Goal: Task Accomplishment & Management: Use online tool/utility

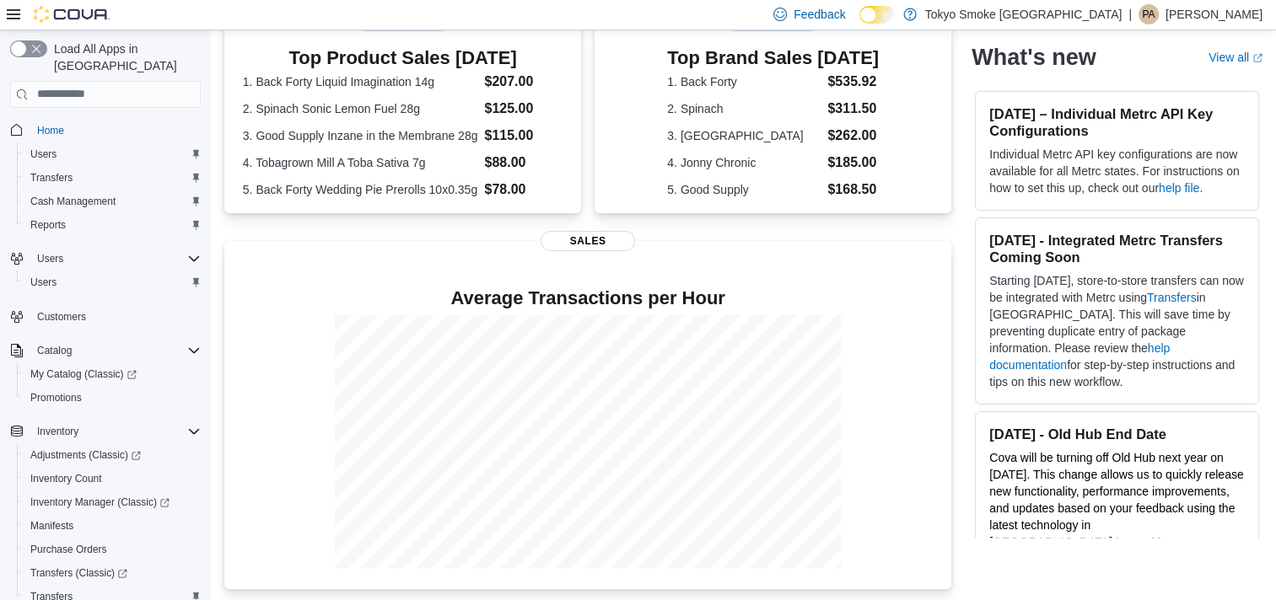
scroll to position [396, 0]
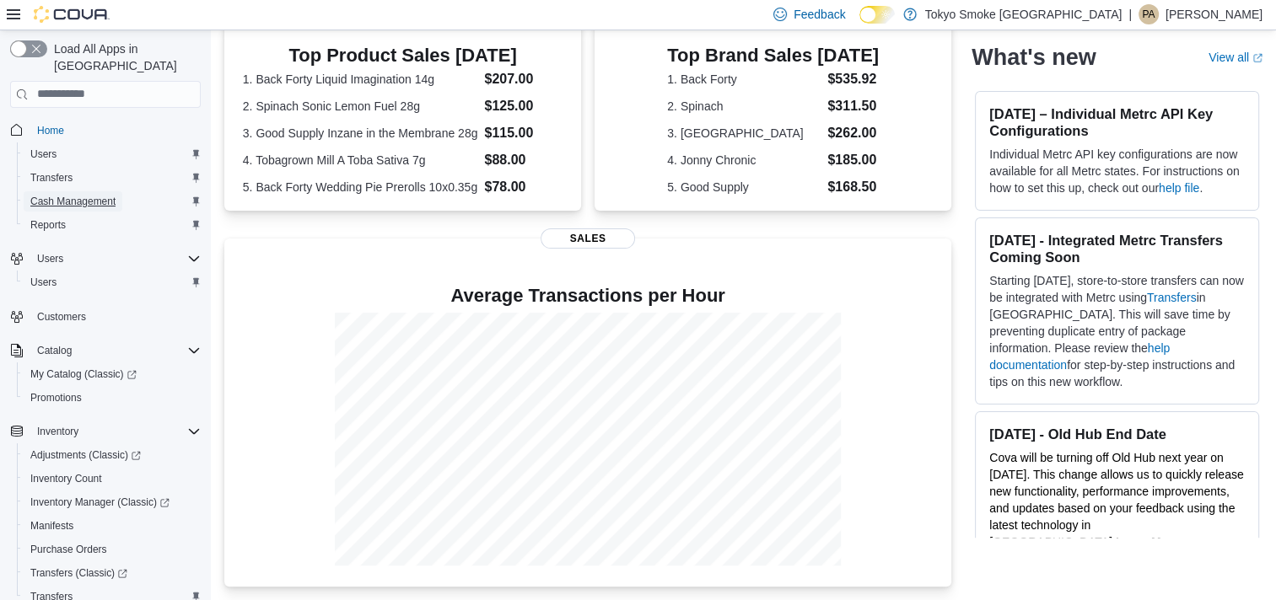
click at [103, 195] on span "Cash Management" at bounding box center [72, 201] width 85 height 13
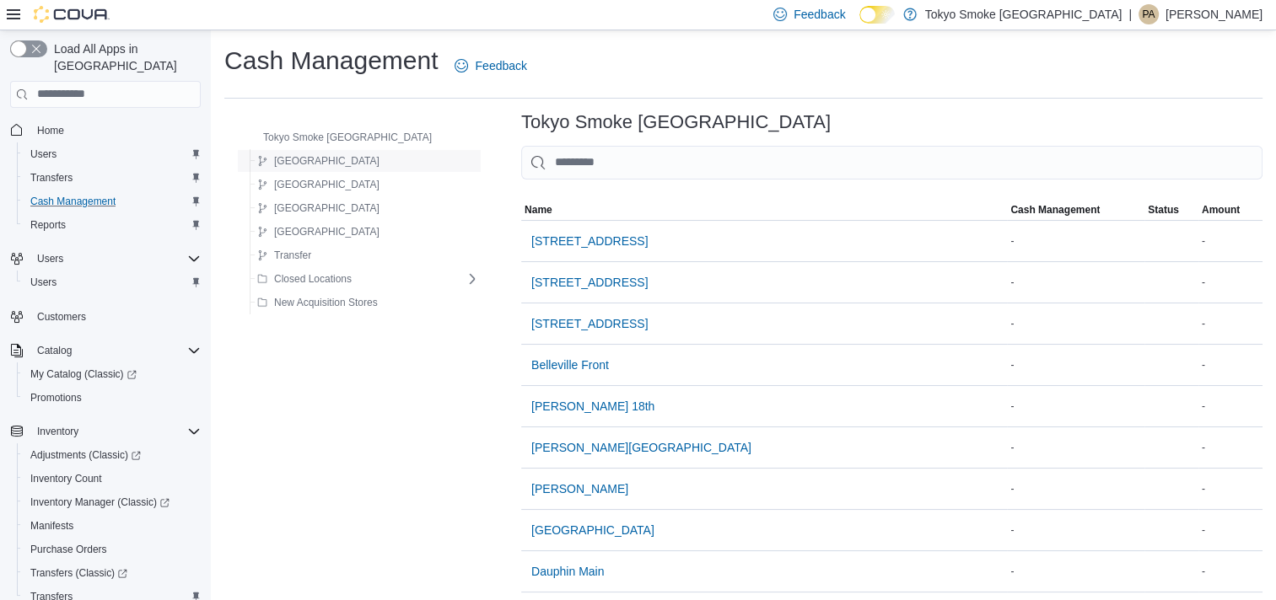
click at [332, 155] on div "[GEOGRAPHIC_DATA]" at bounding box center [364, 161] width 229 height 20
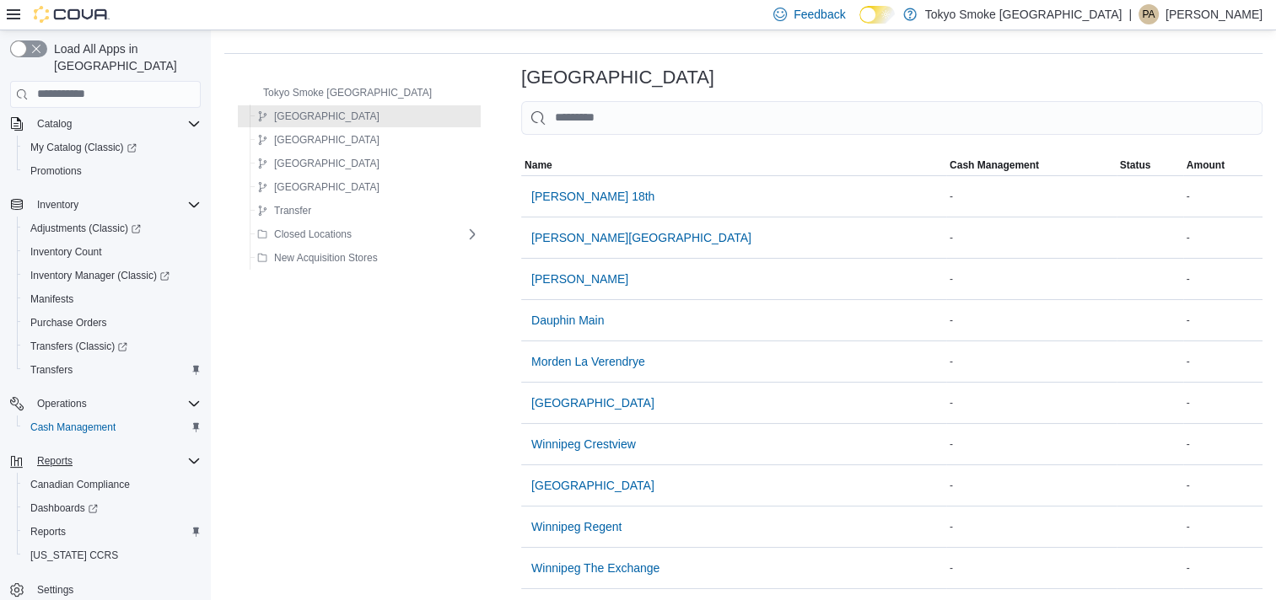
scroll to position [57, 0]
click at [59, 525] on span "Reports" at bounding box center [47, 531] width 35 height 13
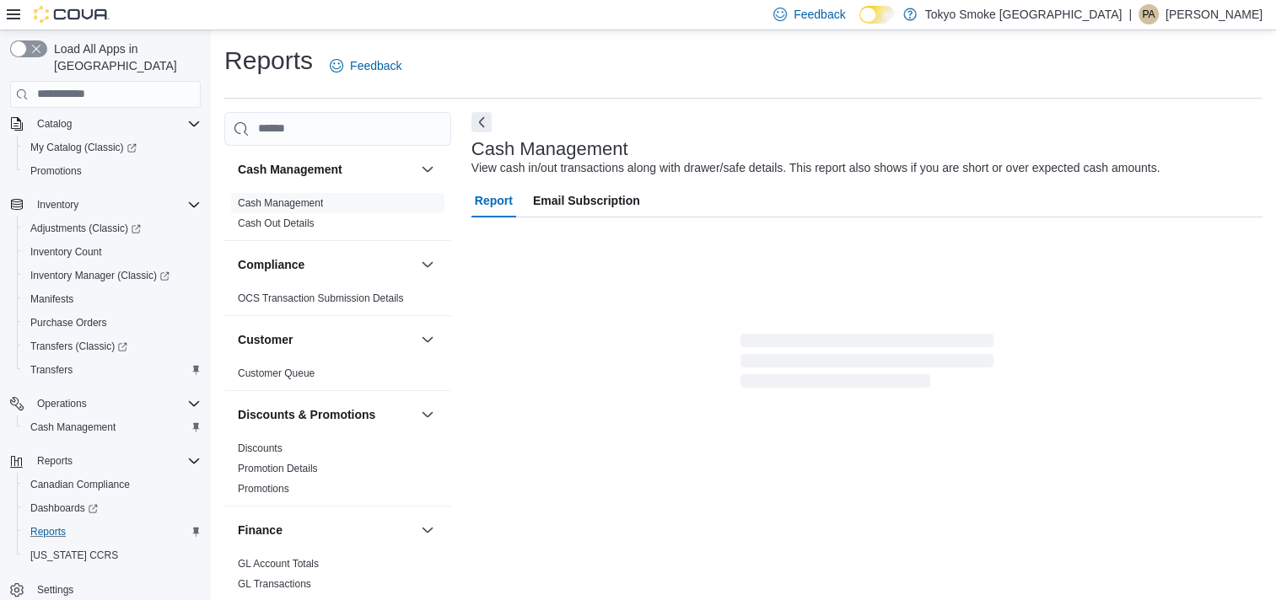
scroll to position [8, 0]
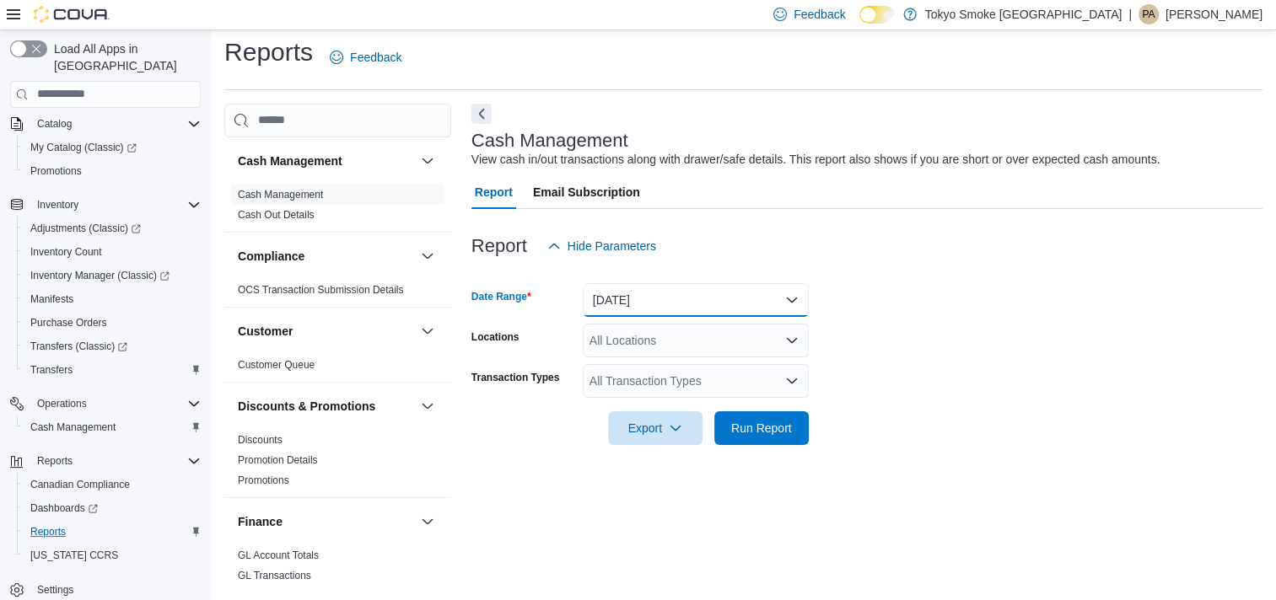
click at [665, 301] on button "[DATE]" at bounding box center [696, 300] width 226 height 34
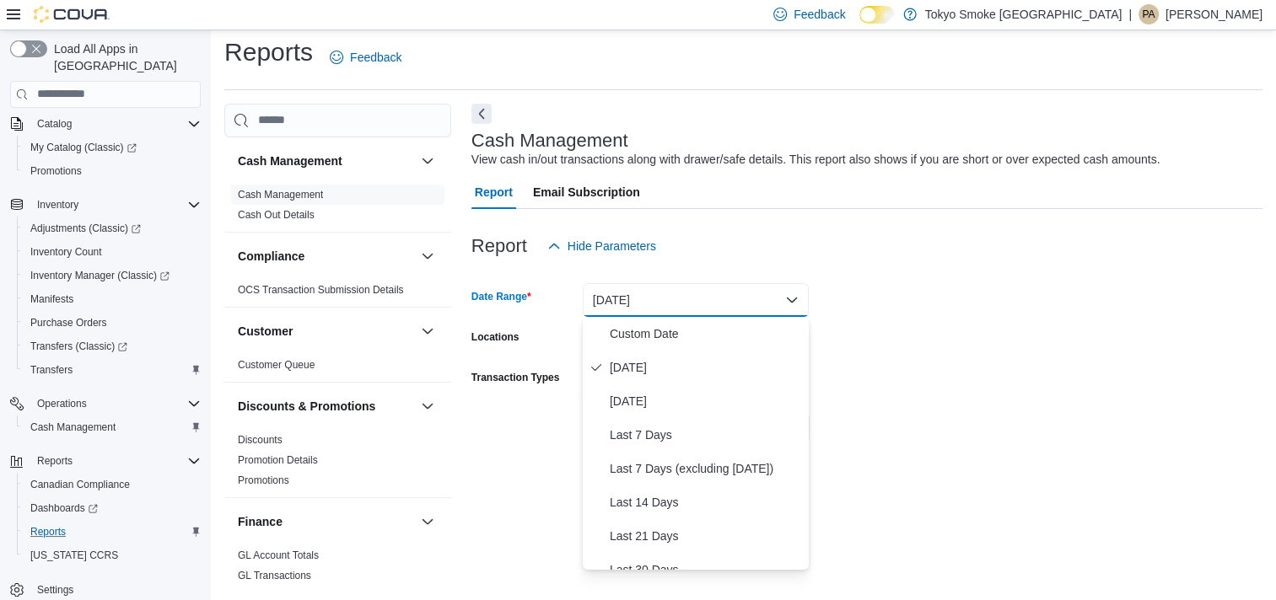
click at [662, 298] on button "[DATE]" at bounding box center [696, 300] width 226 height 34
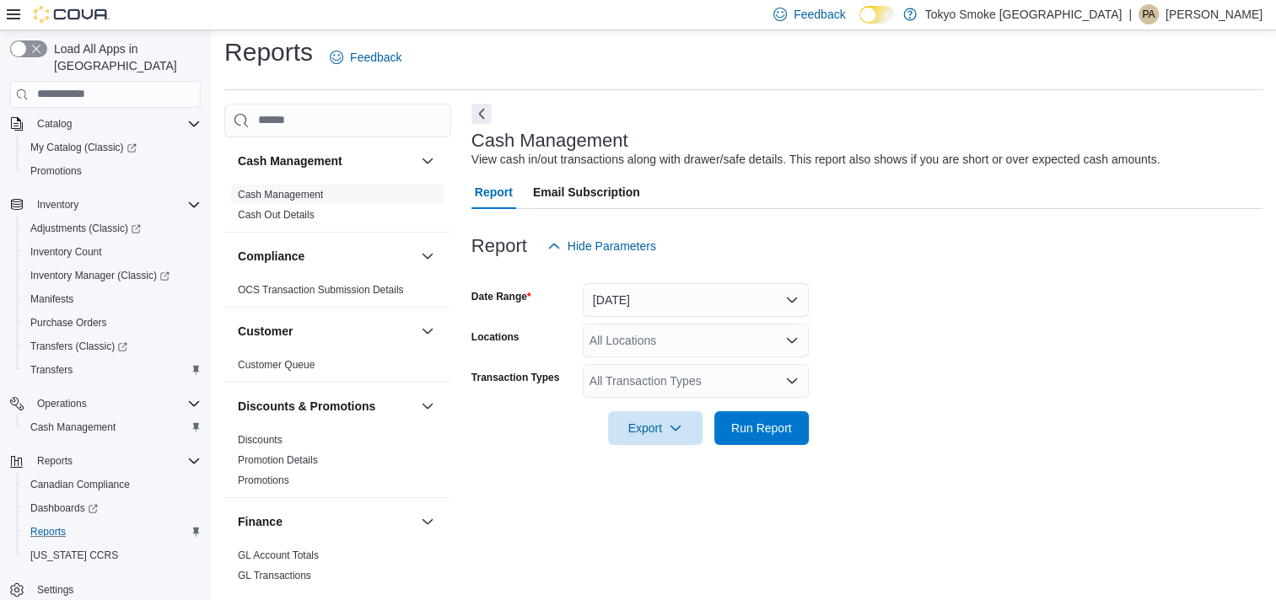
click at [649, 334] on div "All Locations" at bounding box center [696, 341] width 226 height 34
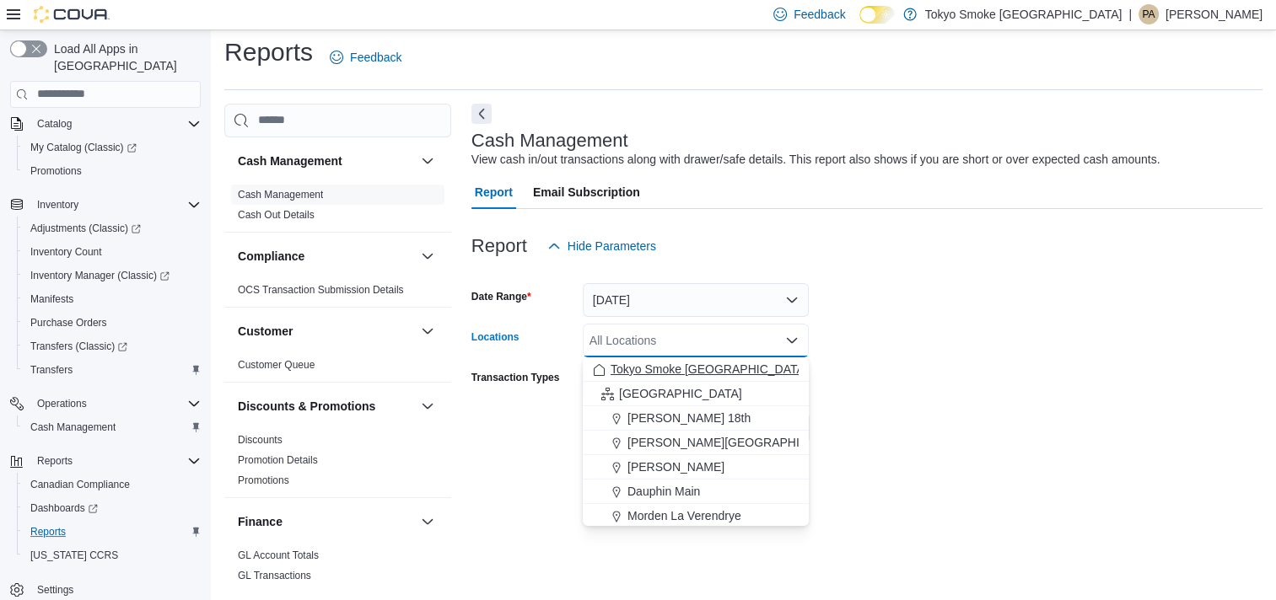
scroll to position [84, 0]
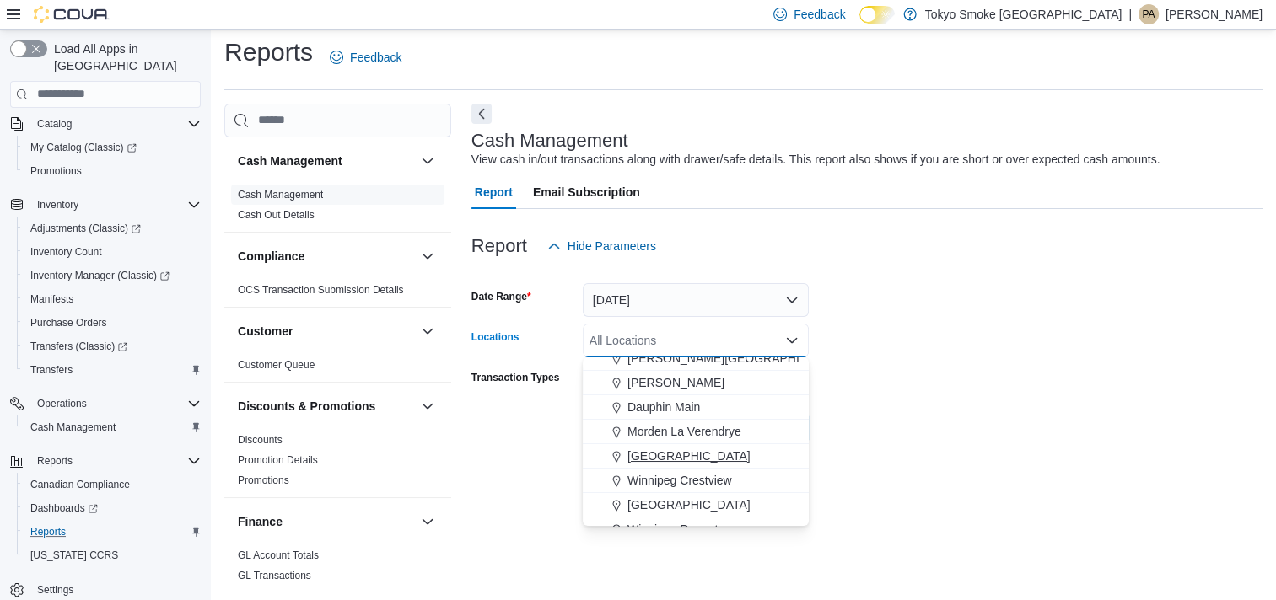
click at [652, 444] on button "[GEOGRAPHIC_DATA]" at bounding box center [696, 456] width 226 height 24
click at [929, 432] on form "Date Range [DATE] Locations [GEOGRAPHIC_DATA] [GEOGRAPHIC_DATA] Combo box. Sele…" at bounding box center [866, 354] width 791 height 182
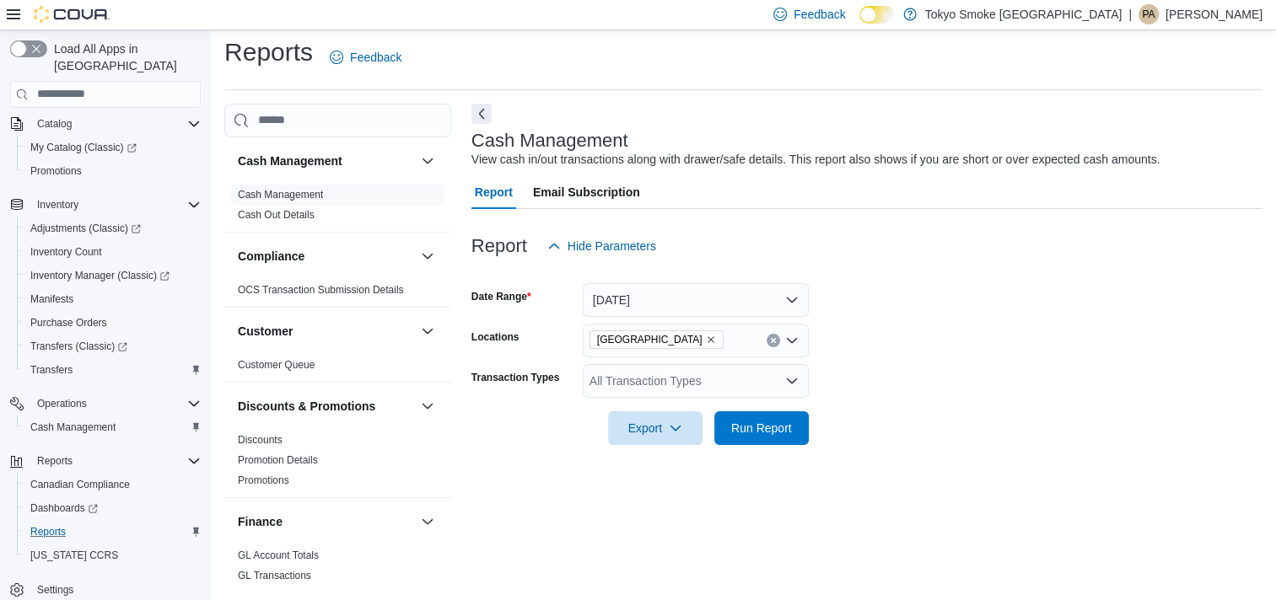
click at [761, 383] on div "All Transaction Types" at bounding box center [696, 381] width 226 height 34
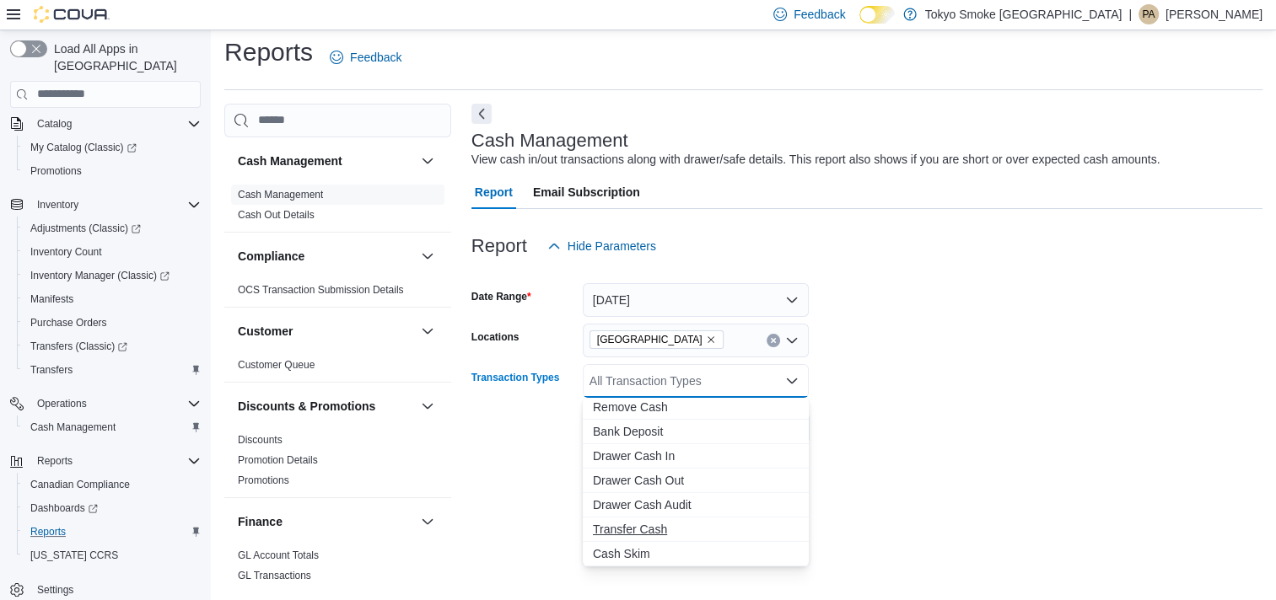
click at [658, 522] on span "Transfer Cash" at bounding box center [696, 529] width 206 height 17
click at [863, 423] on form "Date Range [DATE] Locations [GEOGRAPHIC_DATA] Transaction Types Transfer Cash C…" at bounding box center [866, 354] width 791 height 182
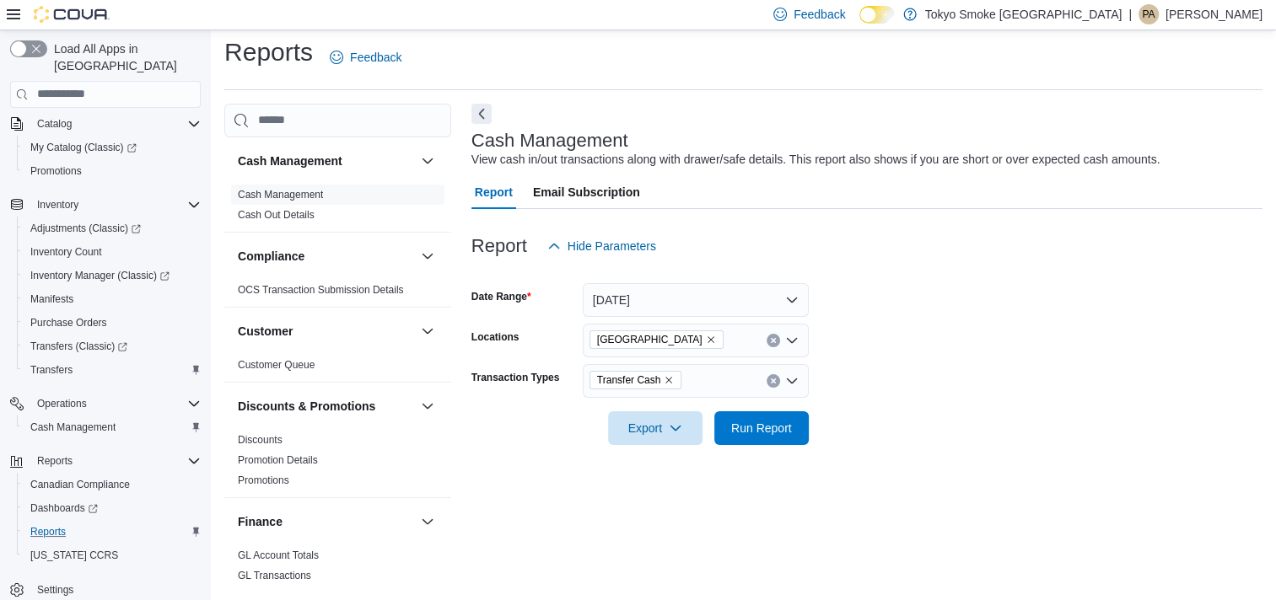
click at [772, 450] on div at bounding box center [866, 455] width 791 height 20
click at [772, 438] on span "Run Report" at bounding box center [761, 428] width 74 height 34
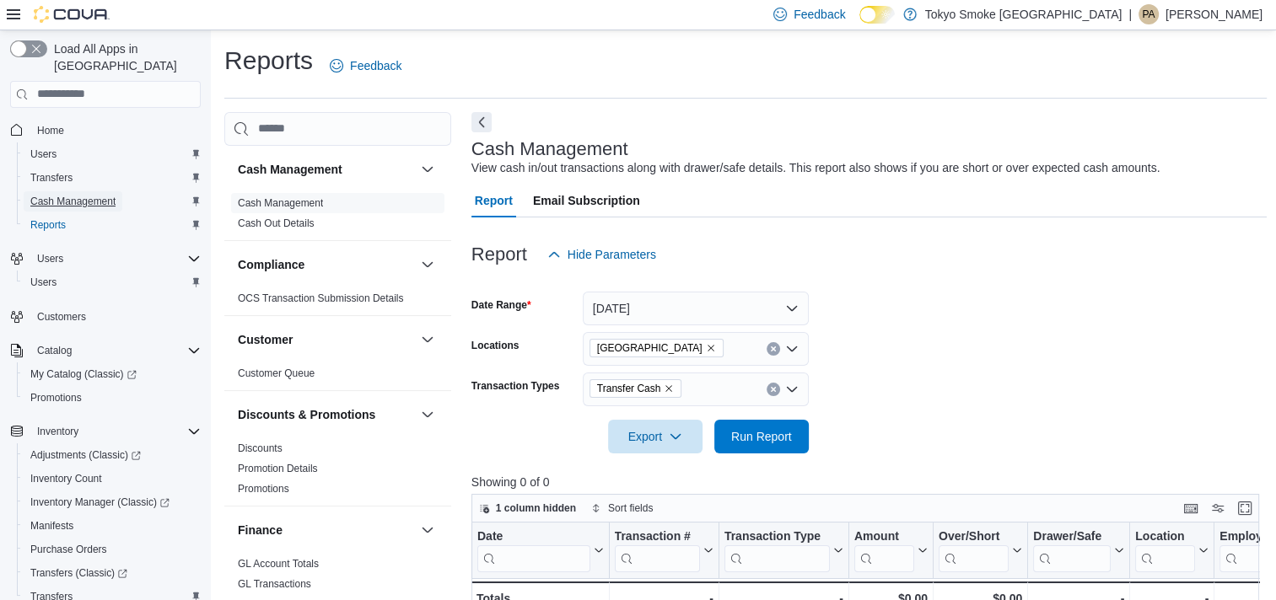
click at [83, 195] on span "Cash Management" at bounding box center [72, 201] width 85 height 13
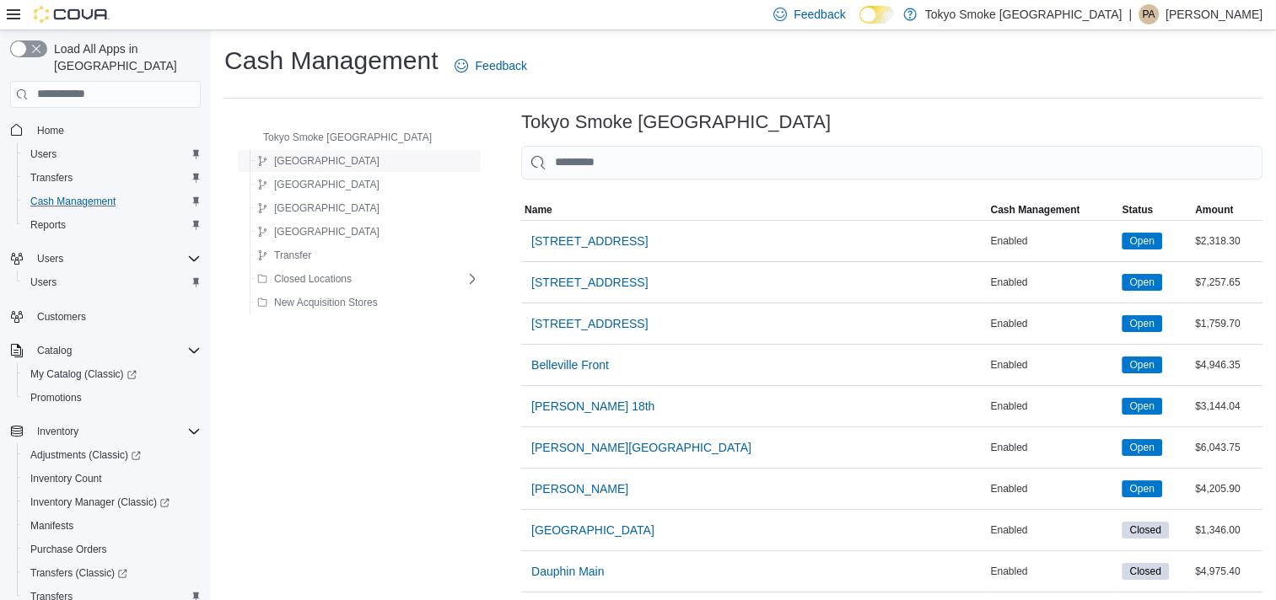
click at [356, 152] on div "[GEOGRAPHIC_DATA]" at bounding box center [364, 161] width 229 height 20
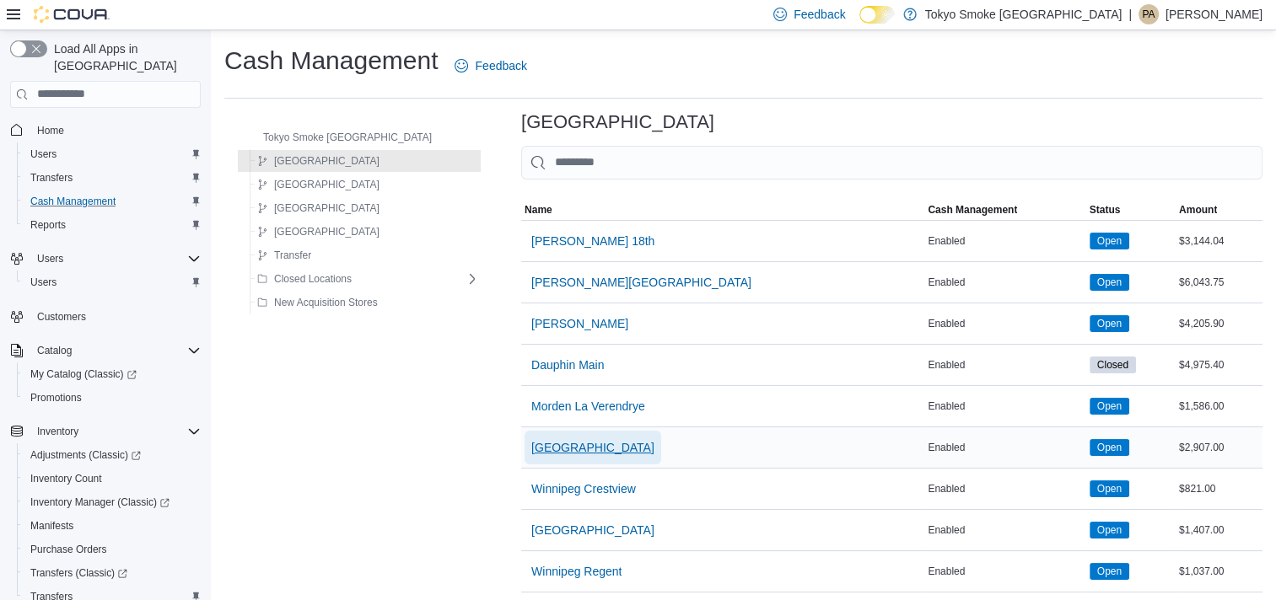
click at [547, 441] on span "[GEOGRAPHIC_DATA]" at bounding box center [592, 447] width 123 height 17
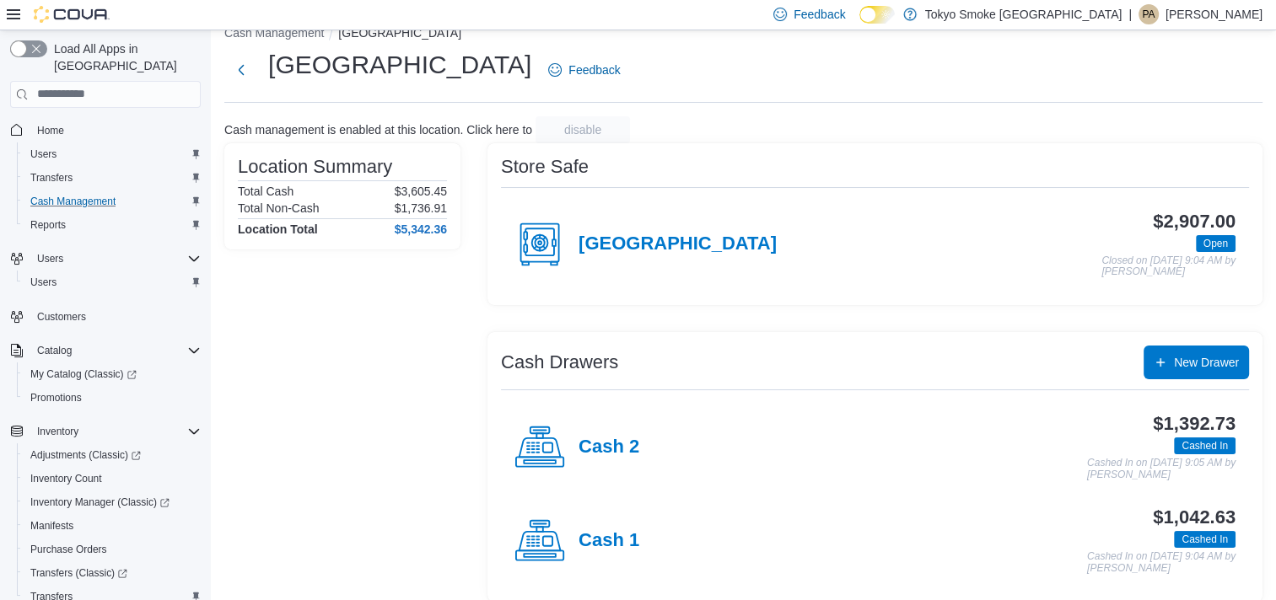
scroll to position [40, 0]
